Goal: Task Accomplishment & Management: Use online tool/utility

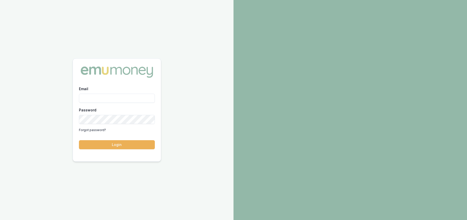
click at [115, 96] on input "Email" at bounding box center [117, 98] width 76 height 9
type input "[PERSON_NAME][EMAIL_ADDRESS][DOMAIN_NAME]"
click at [79, 140] on button "Login" at bounding box center [117, 144] width 76 height 9
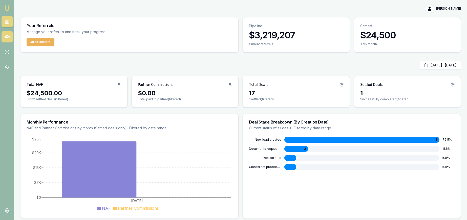
click at [9, 38] on icon at bounding box center [7, 36] width 5 height 5
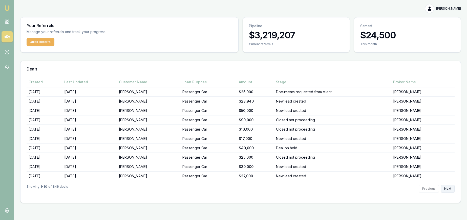
click at [449, 190] on button "Next" at bounding box center [448, 189] width 14 height 8
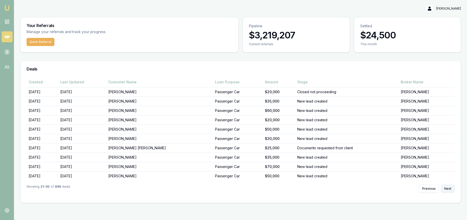
click at [449, 190] on button "Next" at bounding box center [448, 189] width 14 height 8
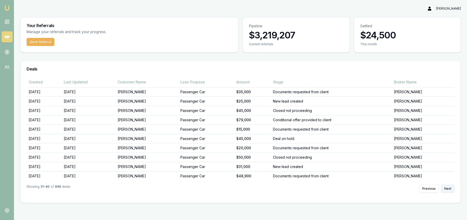
click at [449, 190] on button "Next" at bounding box center [448, 189] width 14 height 8
